Goal: Information Seeking & Learning: Check status

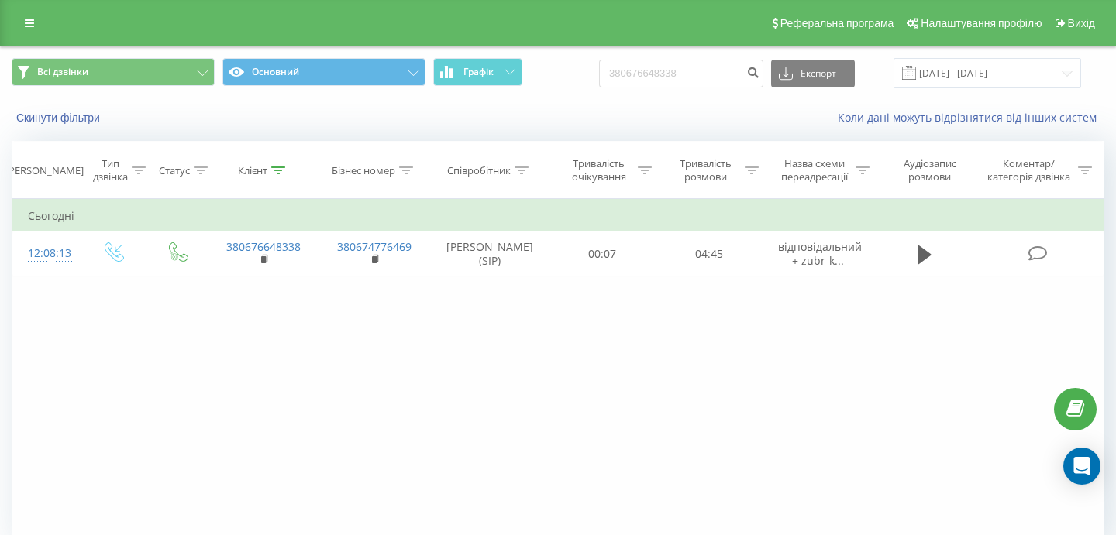
click at [738, 71] on input "380676648338" at bounding box center [681, 74] width 164 height 28
drag, startPoint x: 0, startPoint y: 0, endPoint x: 594, endPoint y: 71, distance: 598.5
click at [596, 71] on div "Всі дзвінки Основний Графік 380676648338 Експорт .csv .xls .xlsx [DATE] - [DATE]" at bounding box center [558, 73] width 1092 height 30
type input "380965908200"
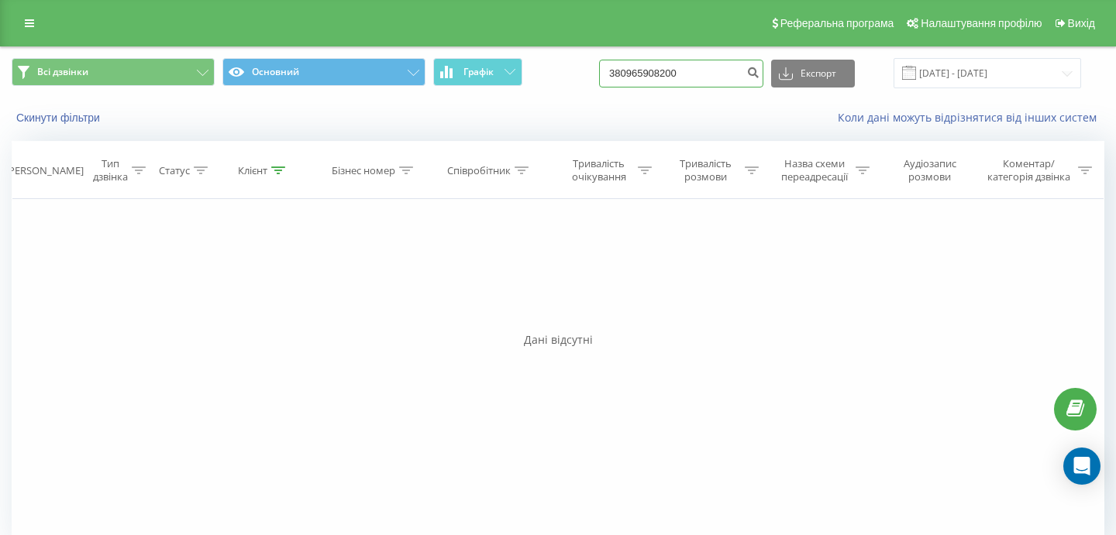
click at [734, 73] on input "380965908200" at bounding box center [681, 74] width 164 height 28
drag, startPoint x: 735, startPoint y: 74, endPoint x: 574, endPoint y: 72, distance: 161.1
click at [576, 72] on div "Всі дзвінки Основний Графік 380965908200 Експорт .csv .xls .xlsx 22.06.2025 - 2…" at bounding box center [558, 73] width 1092 height 30
paste input "(096) 590-82-"
type input "380965908200"
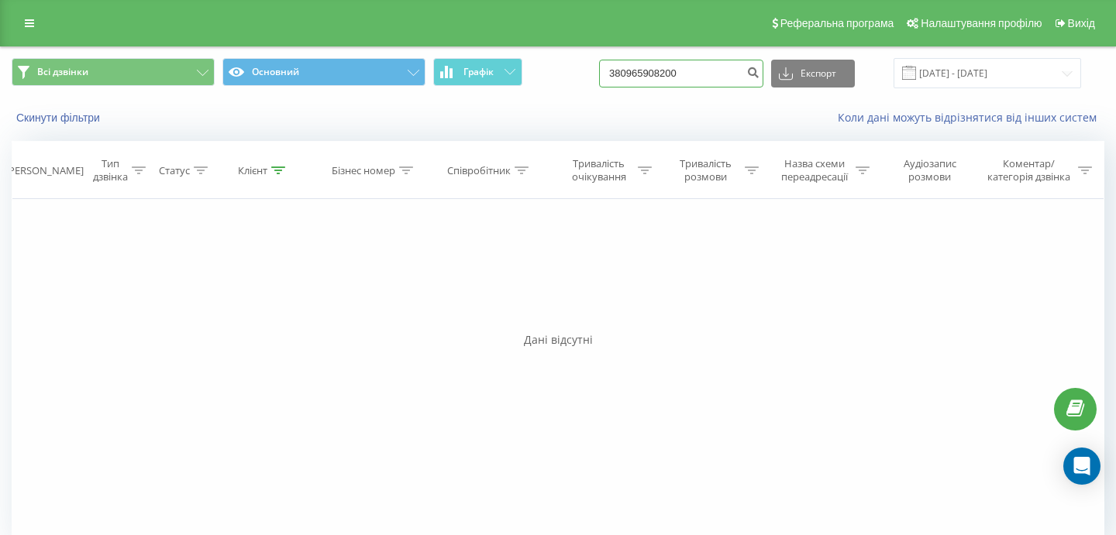
click at [743, 76] on input "380965908200" at bounding box center [681, 74] width 164 height 28
